Goal: Complete application form

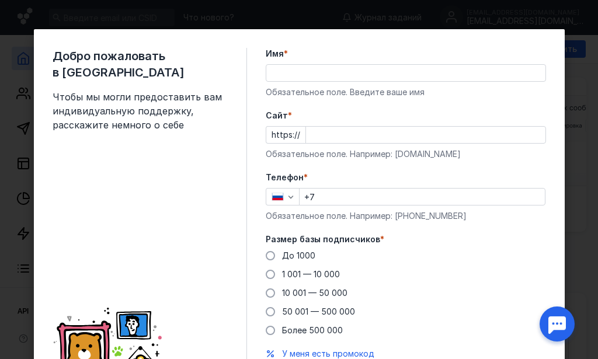
click at [269, 78] on input "Имя *" at bounding box center [405, 73] width 279 height 16
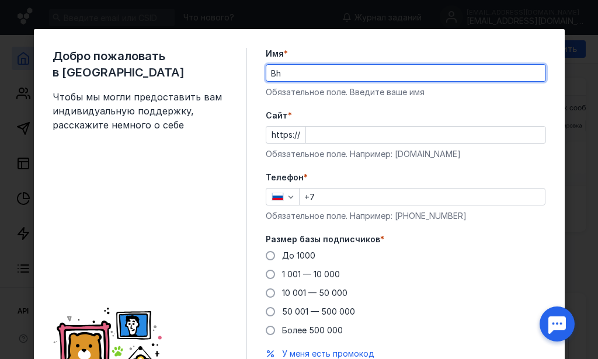
type input "B"
type input "[PERSON_NAME]"
click at [324, 140] on input "Cайт *" at bounding box center [425, 135] width 239 height 16
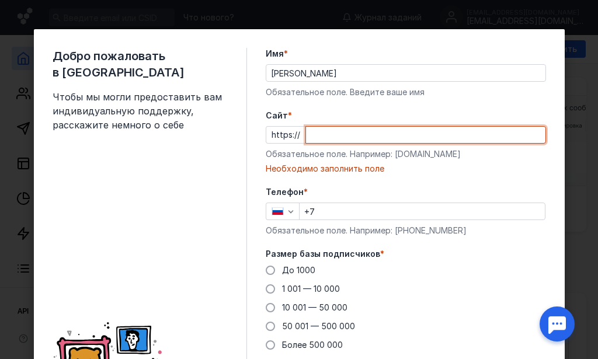
paste input "[DOMAIN_NAME][URL]"
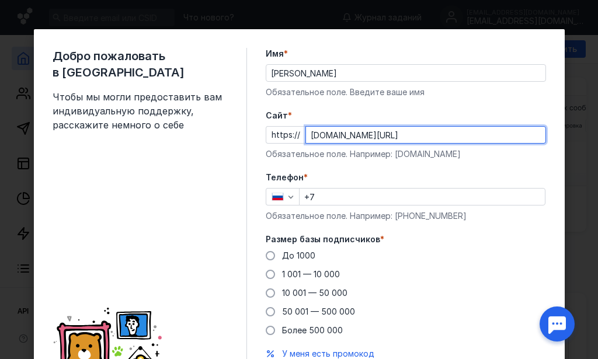
type input "[DOMAIN_NAME][URL]"
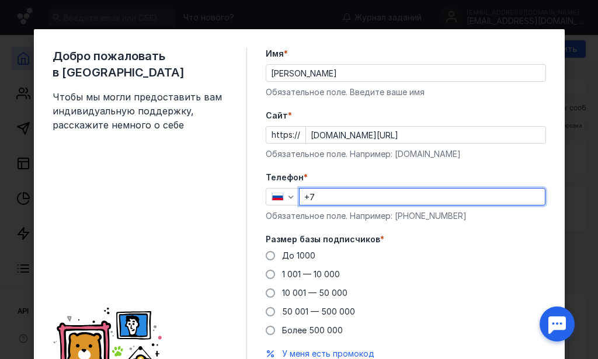
click at [380, 196] on input "+7" at bounding box center [422, 197] width 245 height 16
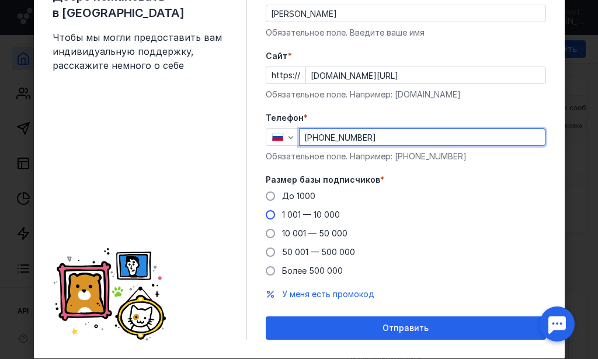
type input "[PHONE_NUMBER]"
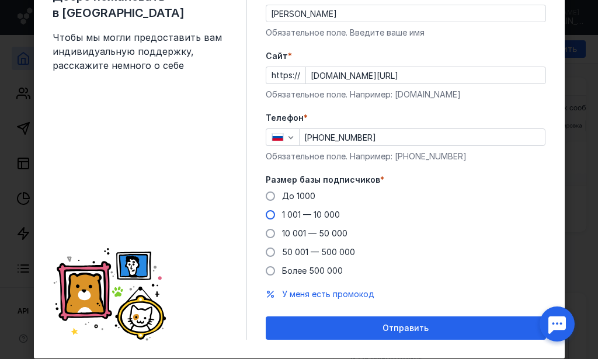
click at [266, 215] on span at bounding box center [270, 214] width 9 height 9
click at [0, 0] on input "1 001 — 10 000" at bounding box center [0, 0] width 0 height 0
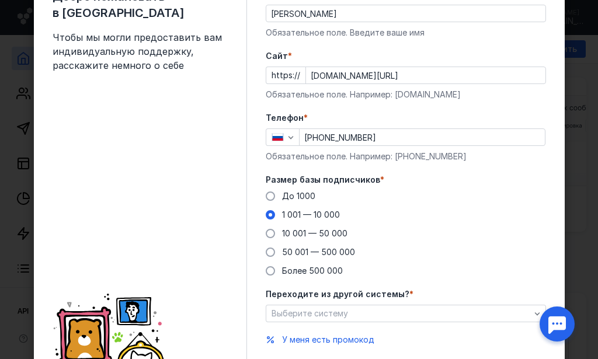
scroll to position [119, 0]
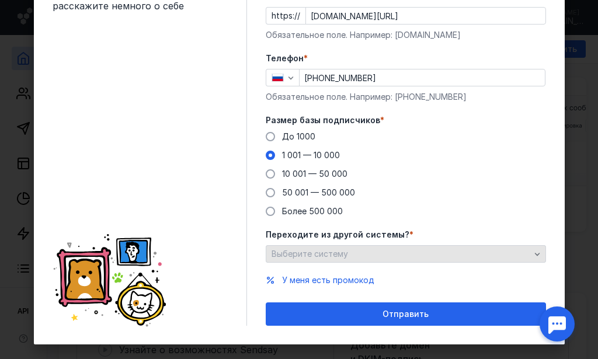
click at [534, 256] on icon "button" at bounding box center [537, 253] width 9 height 9
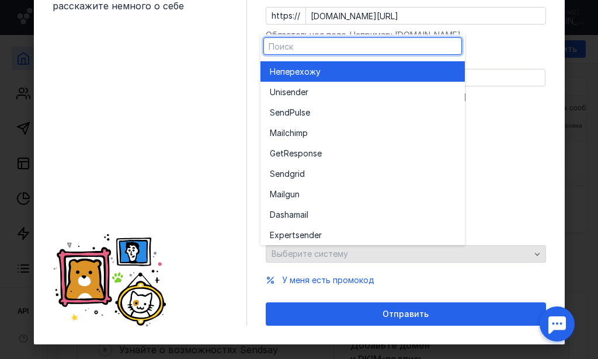
click at [534, 256] on div "Переходите из другой системы? * Выберите систему" at bounding box center [406, 246] width 280 height 34
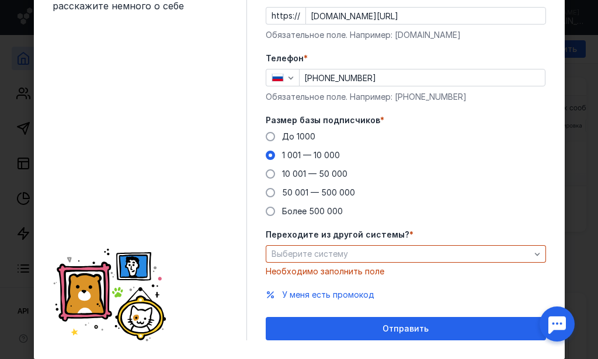
scroll to position [134, 0]
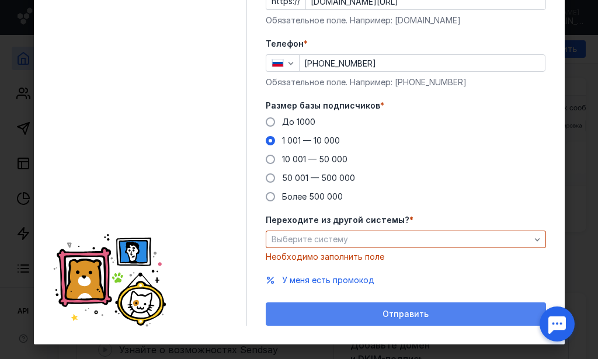
click at [417, 318] on span "Отправить" at bounding box center [405, 314] width 46 height 10
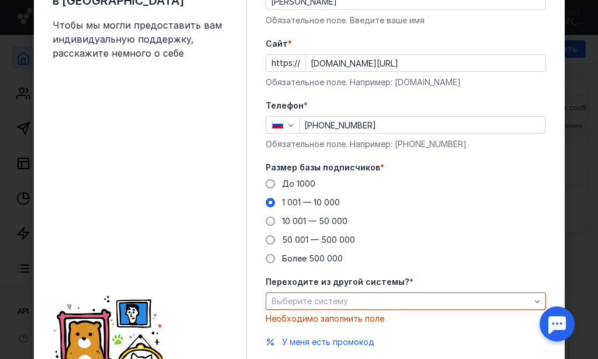
scroll to position [119, 0]
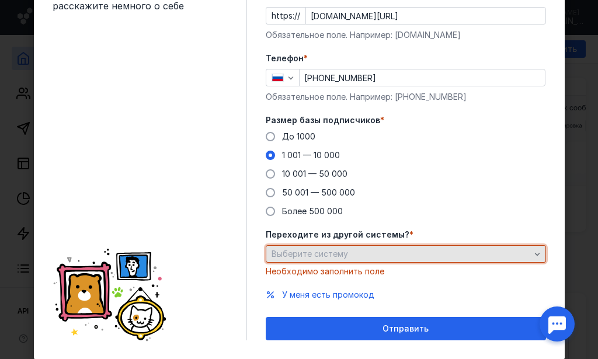
click at [373, 256] on div "Выберите систему" at bounding box center [401, 254] width 265 height 10
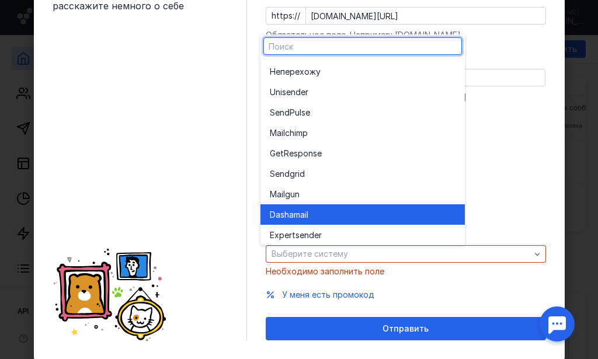
scroll to position [64, 0]
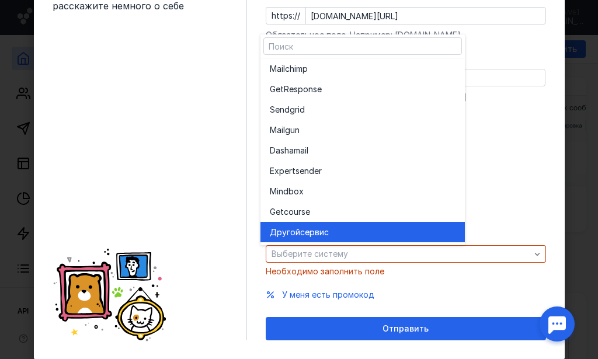
click at [349, 233] on div "Другой сервис" at bounding box center [363, 233] width 186 height 12
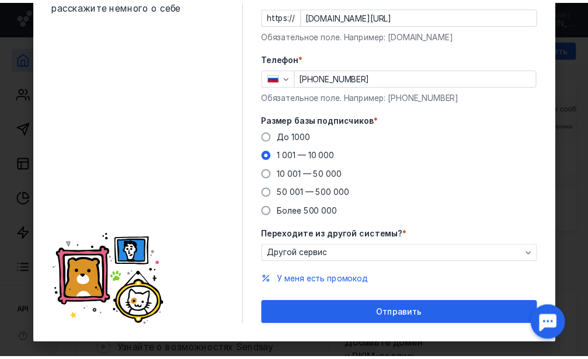
scroll to position [105, 0]
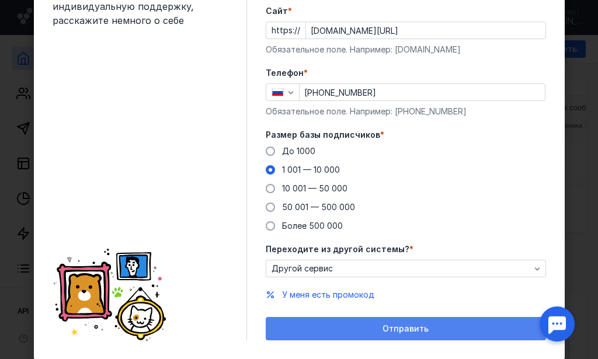
click at [347, 329] on div "Отправить" at bounding box center [406, 329] width 269 height 10
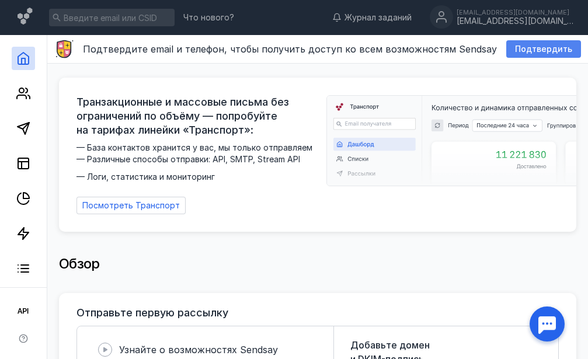
click at [536, 51] on span "Подтвердить" at bounding box center [543, 49] width 57 height 10
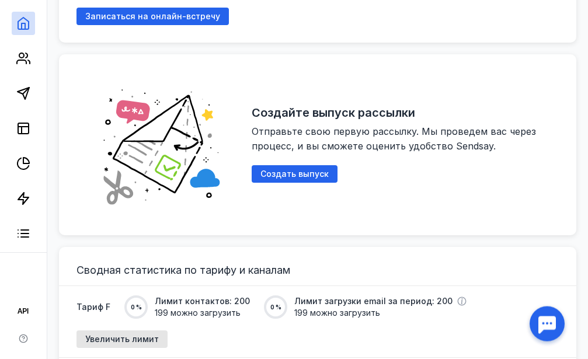
scroll to position [774, 0]
